Goal: Task Accomplishment & Management: Manage account settings

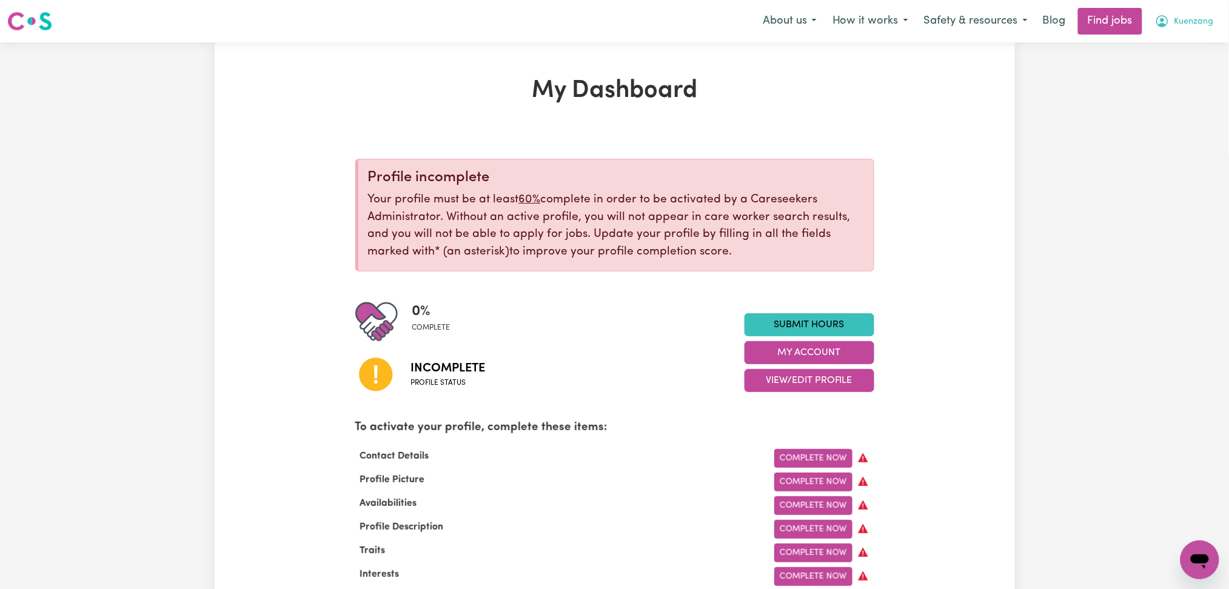
drag, startPoint x: 1199, startPoint y: 19, endPoint x: 1197, endPoint y: 32, distance: 12.3
click at [1199, 20] on span "Kuenzang" at bounding box center [1194, 21] width 39 height 13
click at [1181, 93] on link "Logout" at bounding box center [1174, 92] width 96 height 23
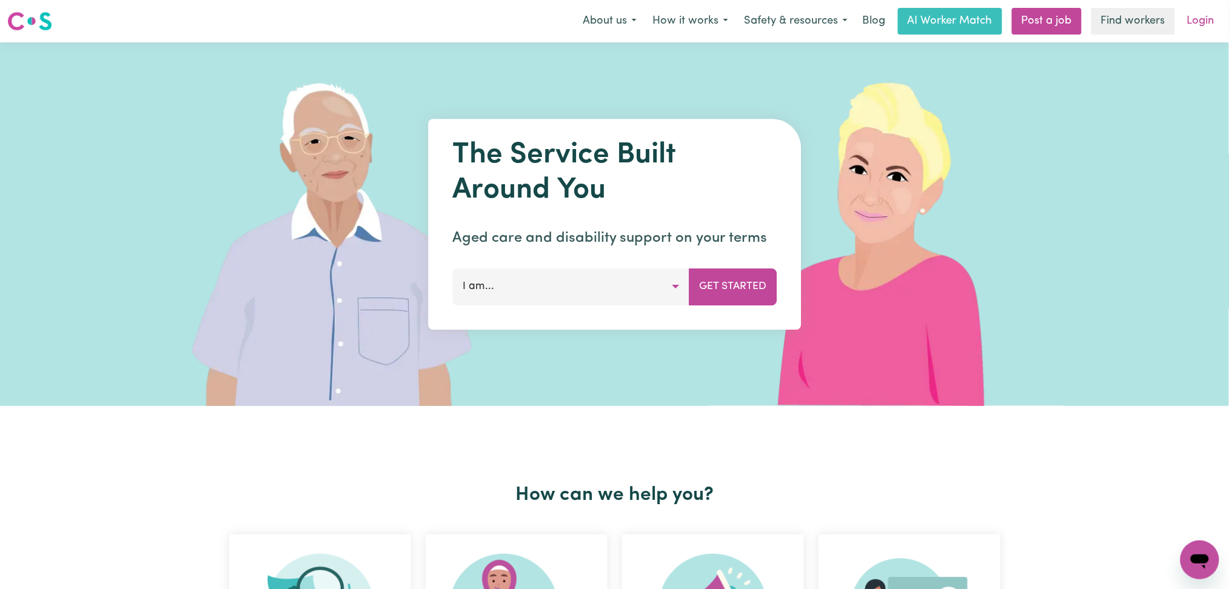
click at [1202, 27] on link "Login" at bounding box center [1201, 21] width 42 height 27
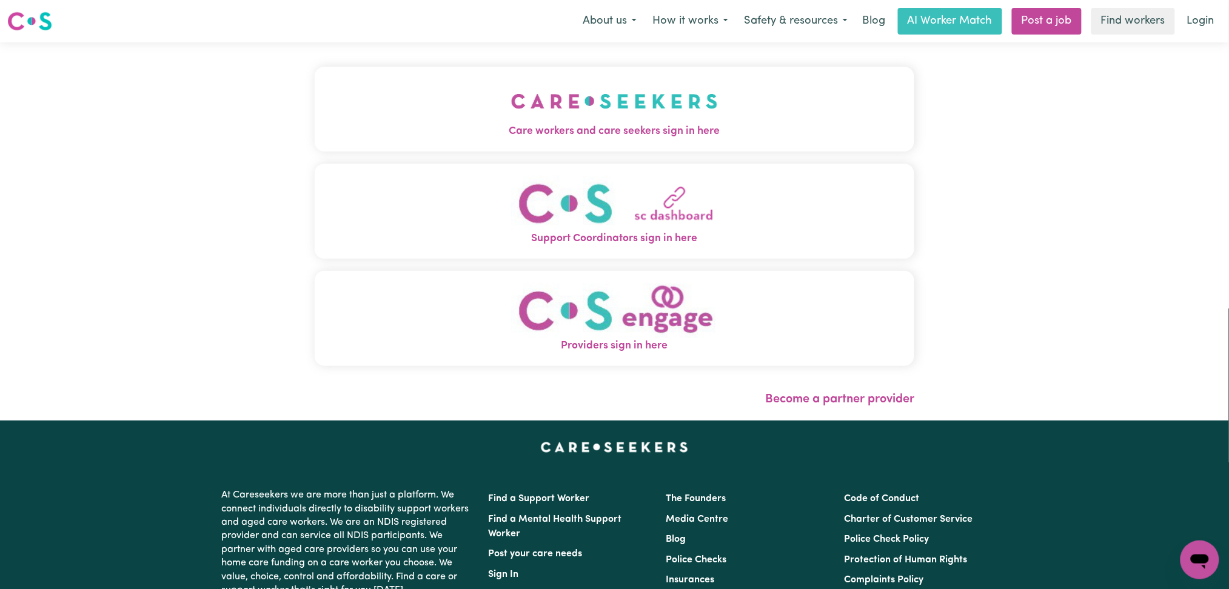
click at [443, 121] on div "Care workers and care seekers sign in here Support Coordinators sign in here Pr…" at bounding box center [614, 231] width 615 height 378
click at [386, 106] on button "Care workers and care seekers sign in here" at bounding box center [615, 109] width 600 height 85
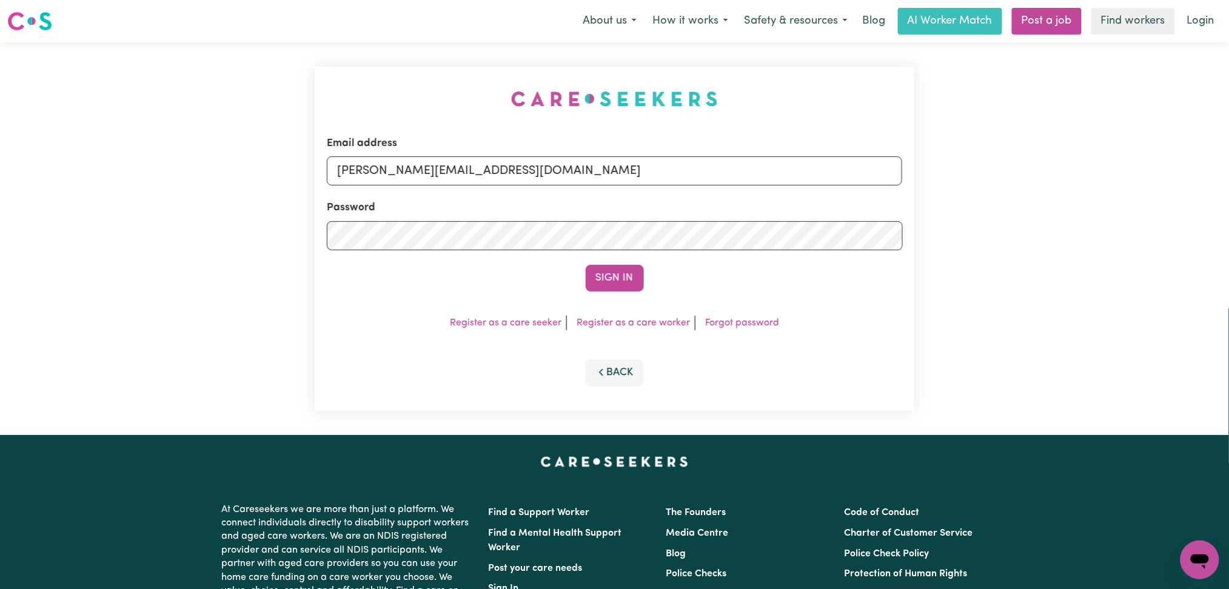
click at [419, 196] on form "Email address [PERSON_NAME][EMAIL_ADDRESS][DOMAIN_NAME] Password Sign In" at bounding box center [615, 214] width 576 height 156
drag, startPoint x: 395, startPoint y: 157, endPoint x: 391, endPoint y: 189, distance: 32.4
click at [395, 157] on input "[PERSON_NAME][EMAIL_ADDRESS][DOMAIN_NAME]" at bounding box center [615, 170] width 576 height 29
drag, startPoint x: 401, startPoint y: 170, endPoint x: 653, endPoint y: 188, distance: 252.3
click at [653, 188] on form "Email address Superuser~[EMAIL_ADDRESS][DOMAIN_NAME] Password Sign In" at bounding box center [615, 214] width 576 height 156
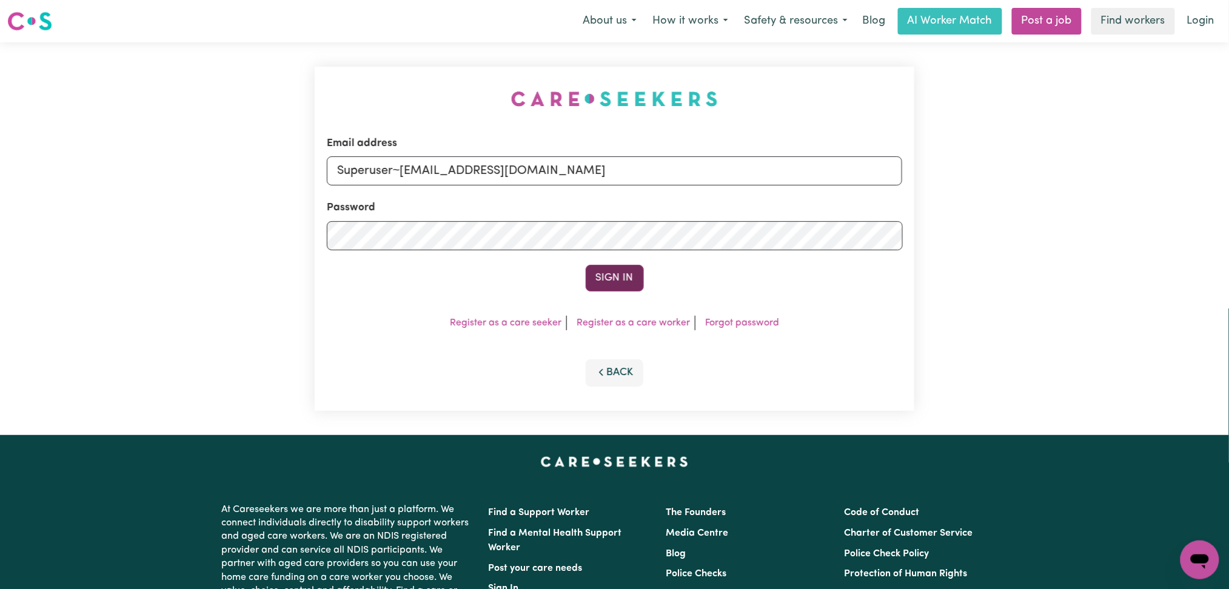
type input "Superuser~[EMAIL_ADDRESS][DOMAIN_NAME]"
click at [596, 275] on button "Sign In" at bounding box center [615, 278] width 58 height 27
